Goal: Task Accomplishment & Management: Use online tool/utility

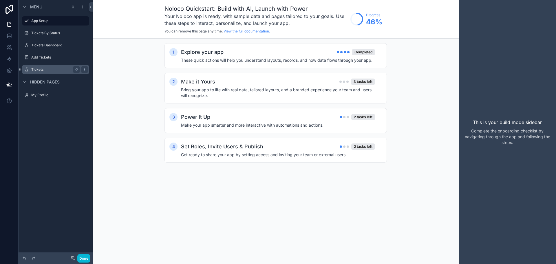
click at [44, 66] on div "Tickets" at bounding box center [55, 69] width 49 height 7
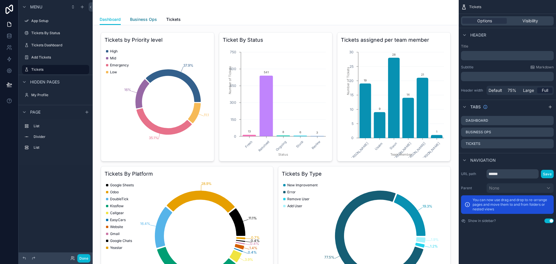
click at [143, 19] on span "Business Ops" at bounding box center [143, 20] width 27 height 6
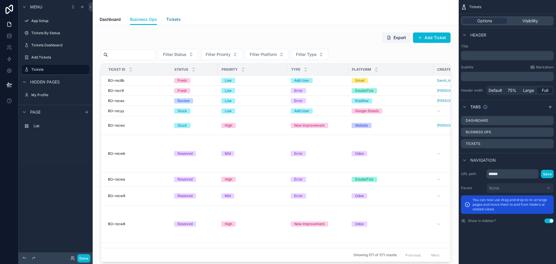
click at [174, 19] on span "Tickets" at bounding box center [173, 20] width 14 height 6
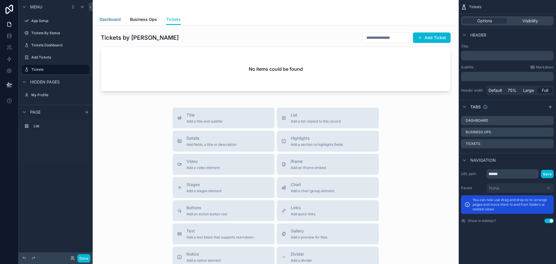
click at [116, 19] on span "Dashboard" at bounding box center [110, 20] width 21 height 6
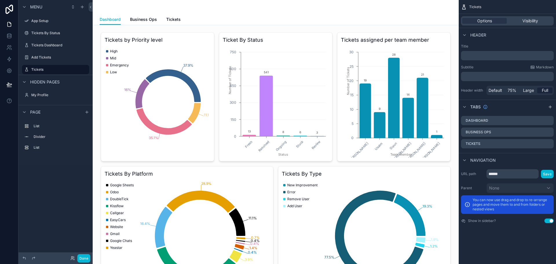
click at [408, 12] on div "scrollable content" at bounding box center [276, 7] width 352 height 14
click at [9, 70] on icon at bounding box center [8, 70] width 1 height 1
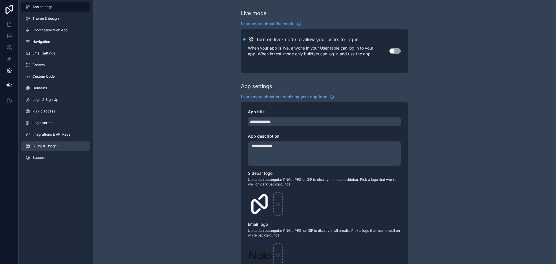
click at [51, 148] on span "Billing & Usage" at bounding box center [44, 146] width 24 height 5
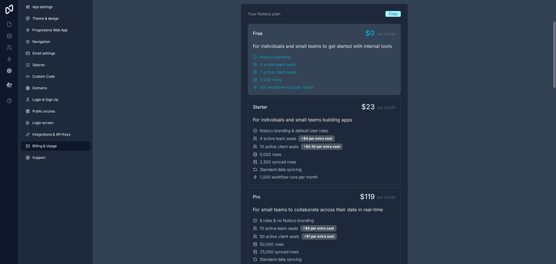
scroll to position [58, 0]
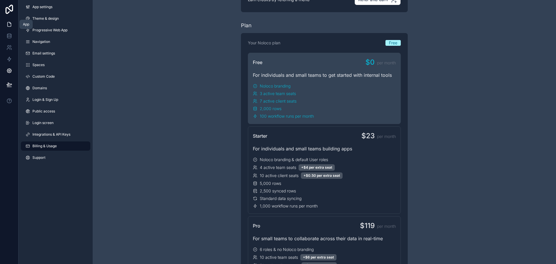
click at [8, 25] on icon at bounding box center [9, 24] width 3 height 4
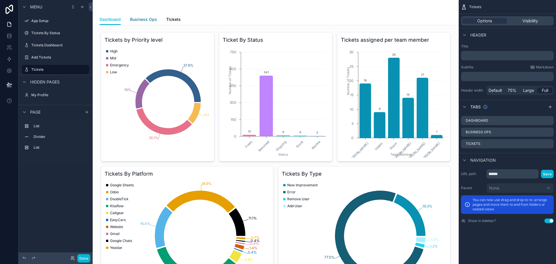
drag, startPoint x: 147, startPoint y: 20, endPoint x: 169, endPoint y: 27, distance: 22.3
click at [147, 20] on span "Business Ops" at bounding box center [143, 20] width 27 height 6
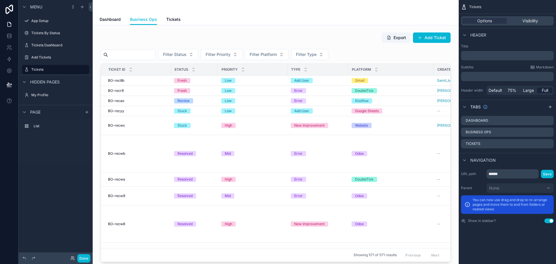
drag, startPoint x: 232, startPoint y: 259, endPoint x: 296, endPoint y: 265, distance: 64.2
click at [296, 264] on html "Menu App Setup Tickets By Status Tickets Dashboard Add Tickets Tickets Hidden p…" at bounding box center [278, 132] width 556 height 264
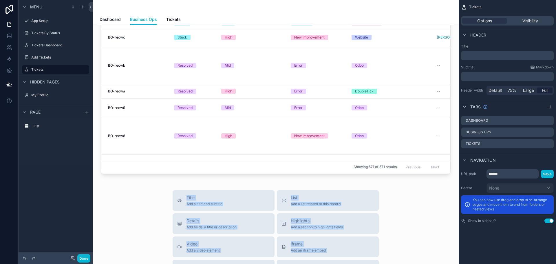
scroll to position [116, 0]
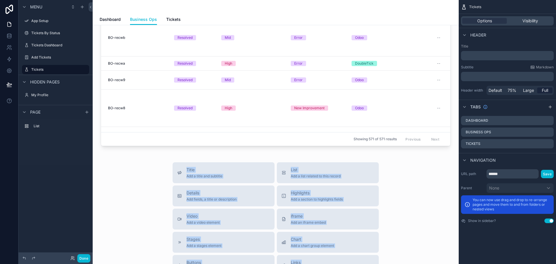
click at [411, 168] on div "Title Add a title and subtitle List Add a list related to this record Details A…" at bounding box center [275, 265] width 357 height 206
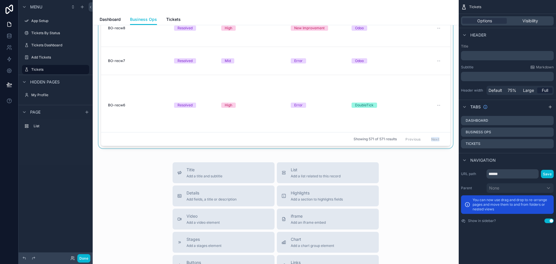
scroll to position [110, 0]
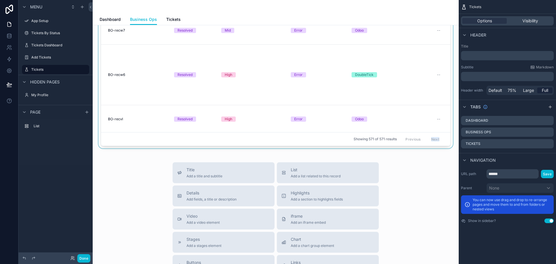
drag, startPoint x: 344, startPoint y: 143, endPoint x: 415, endPoint y: 140, distance: 71.7
click at [415, 140] on div "Export Add Ticket Filter Status Filter Priority Filter Platform Filter Type Tic…" at bounding box center [276, 31] width 350 height 230
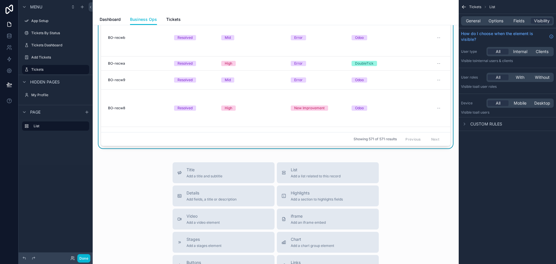
click at [405, 174] on div "Title Add a title and subtitle List Add a list related to this record Details A…" at bounding box center [275, 265] width 357 height 206
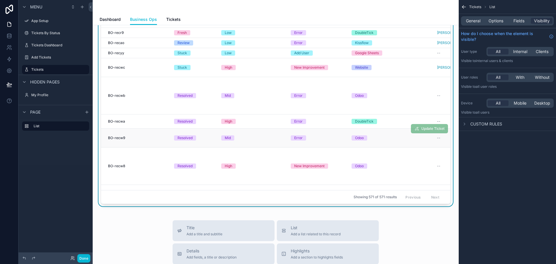
scroll to position [0, 0]
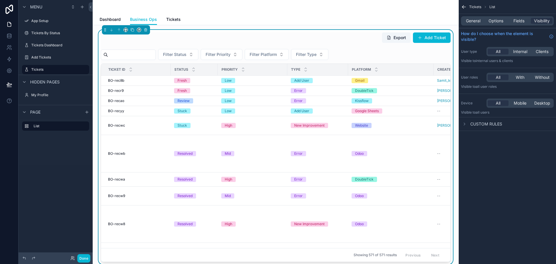
click at [156, 57] on input "scrollable content" at bounding box center [132, 55] width 48 height 8
click at [215, 41] on div "Export Add Ticket" at bounding box center [276, 38] width 350 height 13
click at [147, 55] on input "scrollable content" at bounding box center [132, 55] width 48 height 8
click at [210, 37] on div "Export Add Ticket" at bounding box center [276, 38] width 350 height 13
click at [242, 19] on div "Dashboard Business Ops Tickets" at bounding box center [276, 19] width 352 height 11
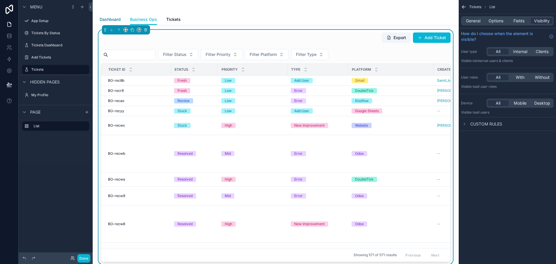
click at [111, 19] on span "Dashboard" at bounding box center [110, 20] width 21 height 6
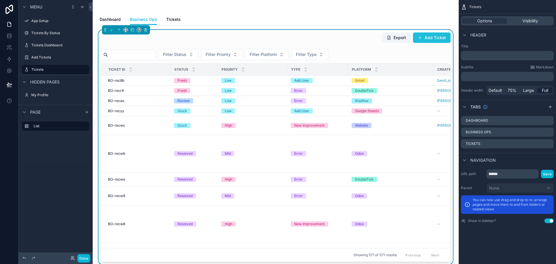
click at [429, 39] on button "Add Ticket" at bounding box center [432, 37] width 38 height 10
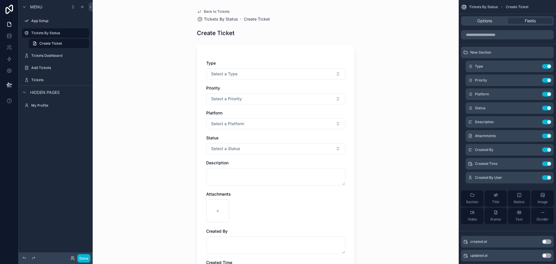
click at [218, 12] on span "Back to Tickets" at bounding box center [216, 11] width 25 height 5
